Goal: Browse casually

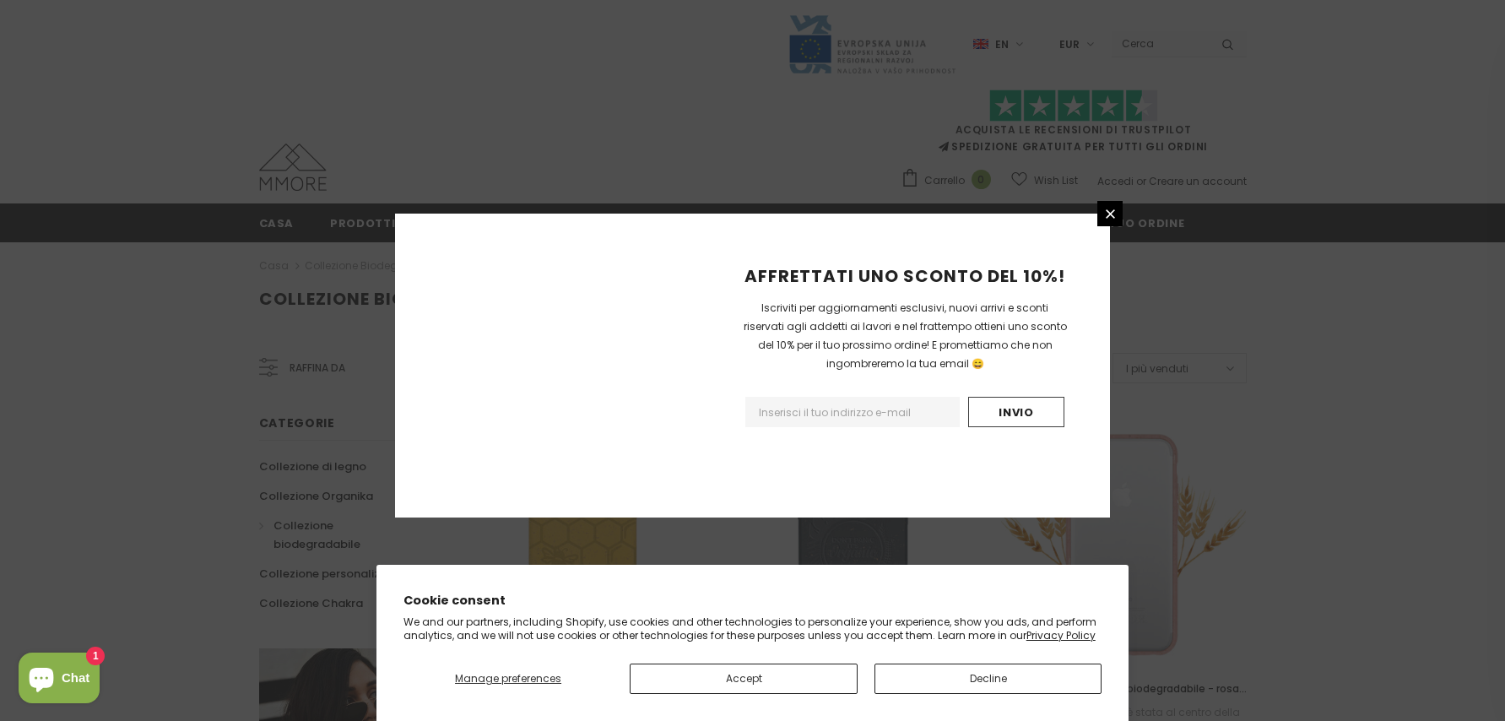
scroll to position [1141, 0]
